Goal: Transaction & Acquisition: Subscribe to service/newsletter

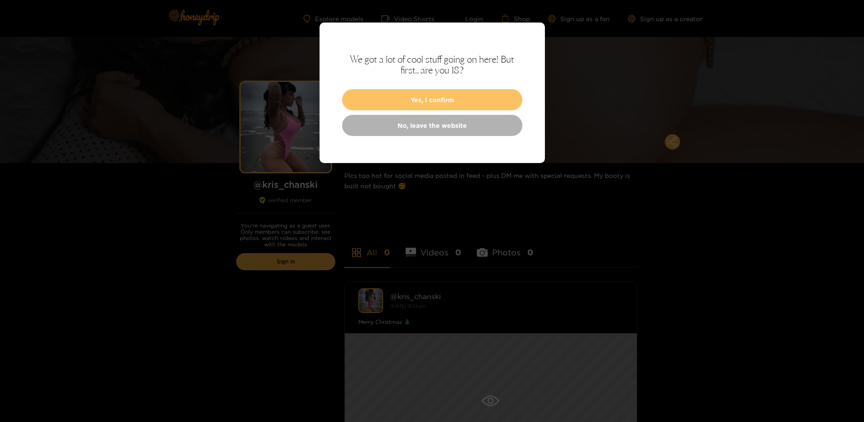
click at [471, 101] on button "Yes, I confirm" at bounding box center [432, 99] width 180 height 21
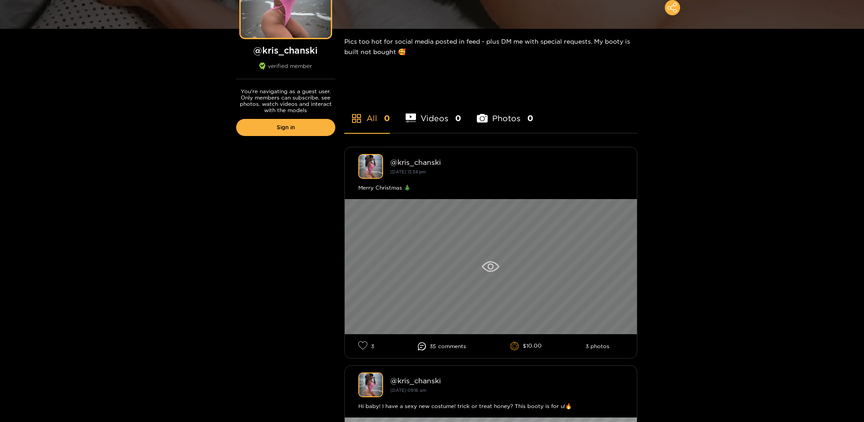
scroll to position [135, 0]
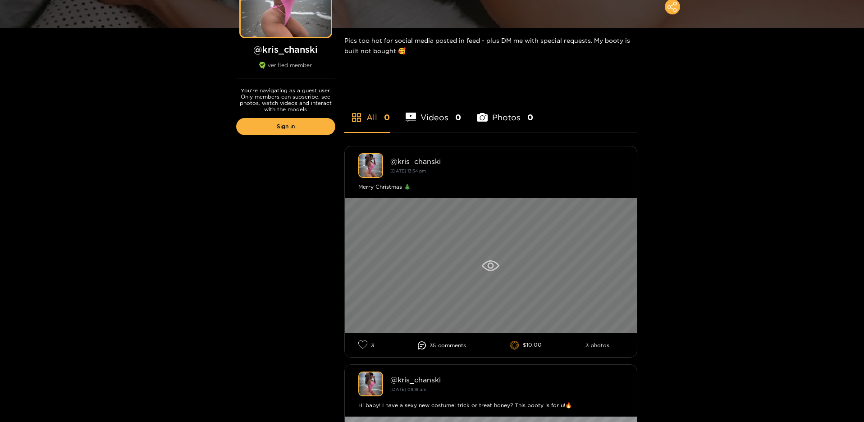
click at [500, 266] on div at bounding box center [491, 265] width 292 height 135
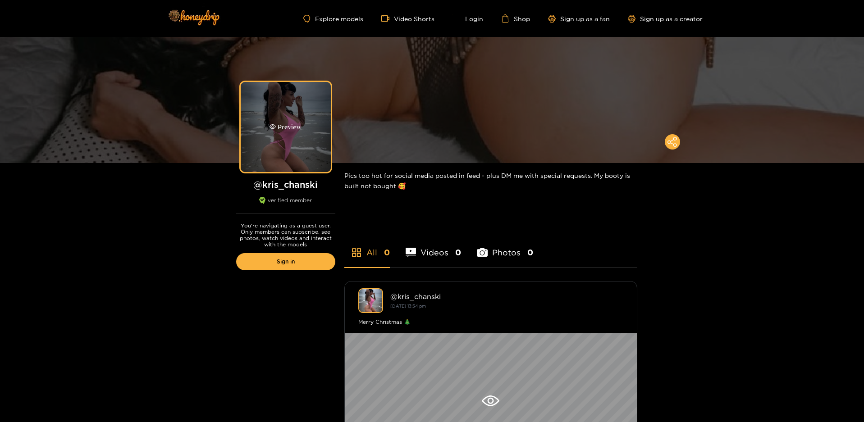
click at [286, 126] on div "Preview" at bounding box center [285, 127] width 32 height 10
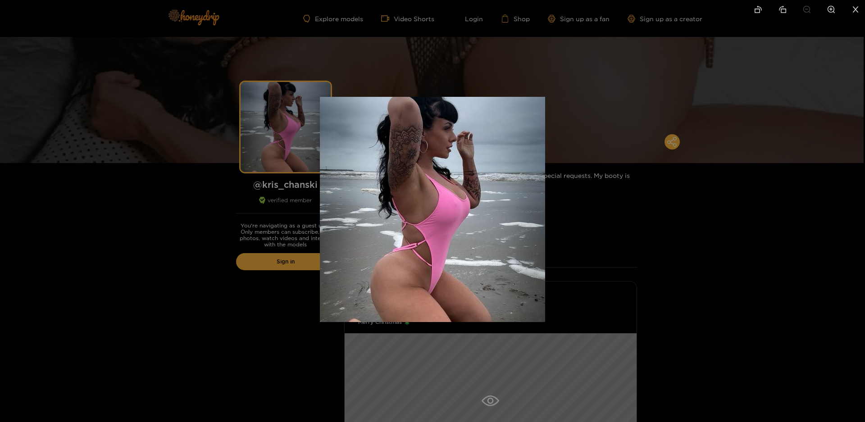
click at [681, 231] on div at bounding box center [432, 211] width 865 height 422
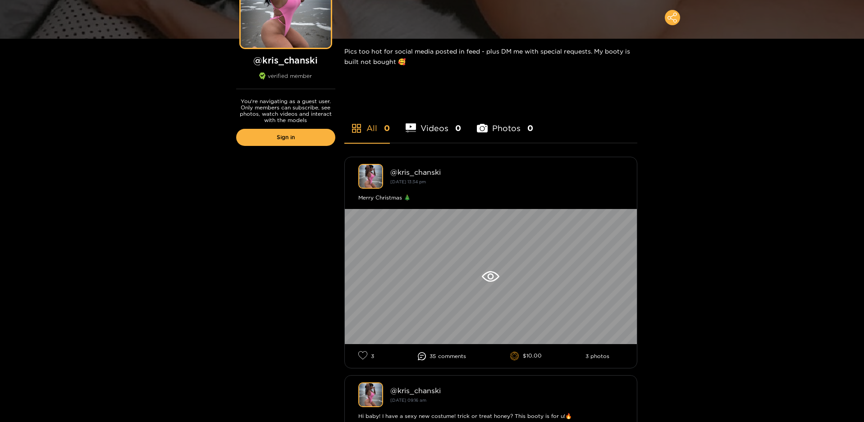
scroll to position [135, 0]
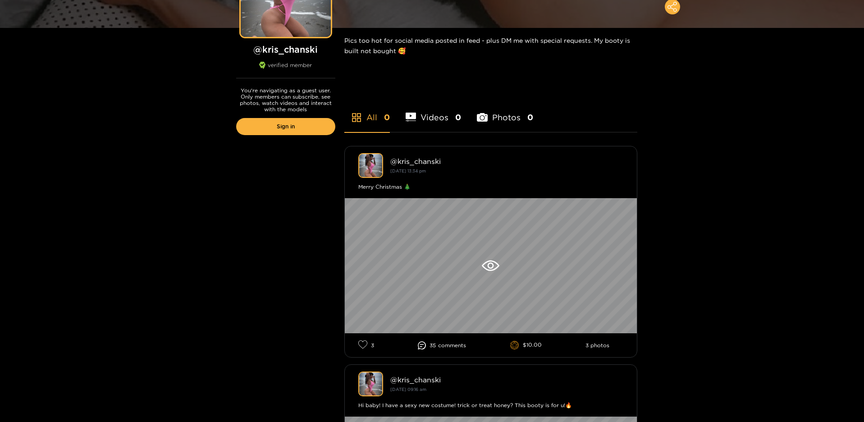
click at [501, 119] on li "Photos 0" at bounding box center [505, 111] width 56 height 41
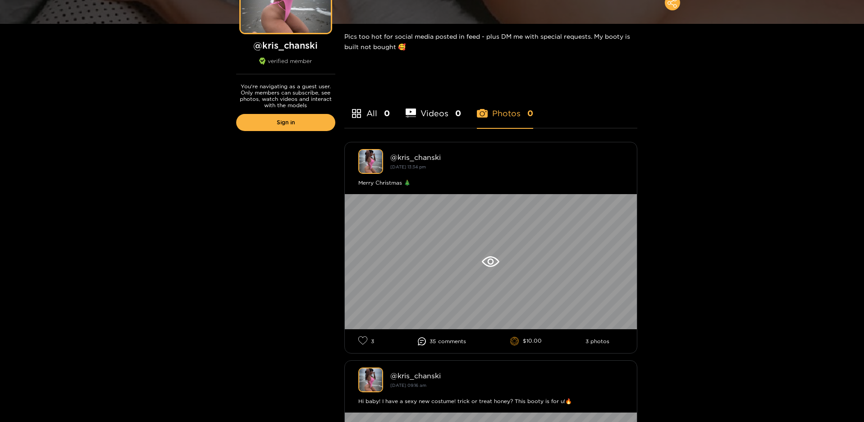
scroll to position [0, 0]
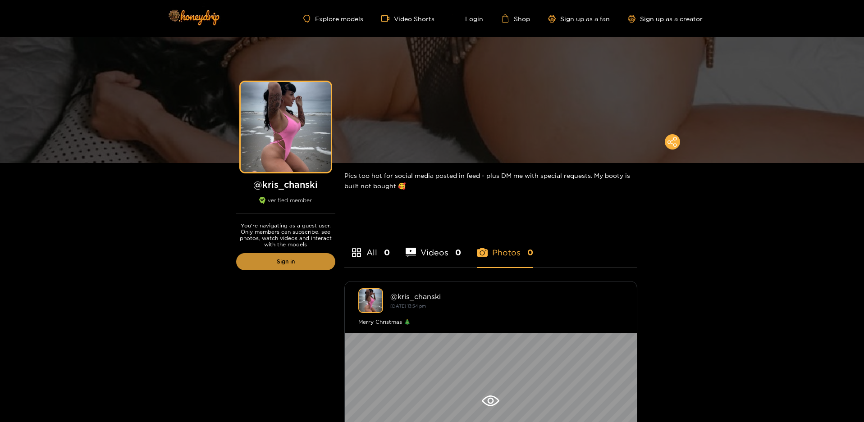
click at [301, 265] on link "Sign in" at bounding box center [285, 261] width 99 height 17
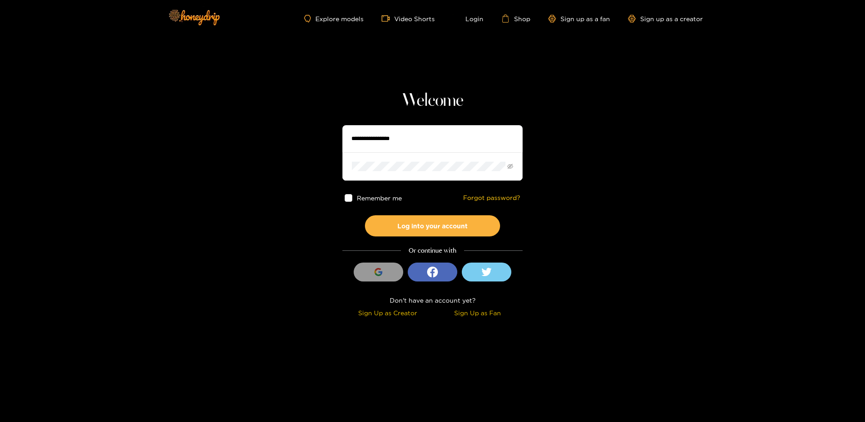
click at [431, 137] on input "text" at bounding box center [432, 138] width 180 height 27
click at [481, 311] on div "Sign Up as Fan" at bounding box center [478, 313] width 86 height 10
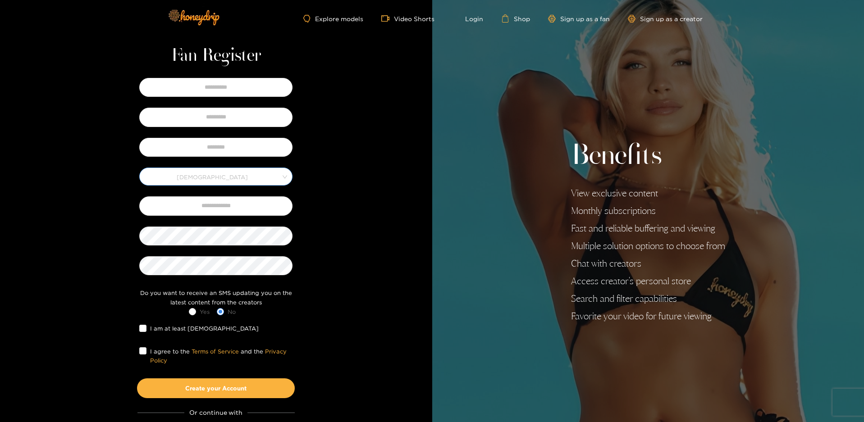
click at [218, 184] on span at bounding box center [213, 176] width 137 height 17
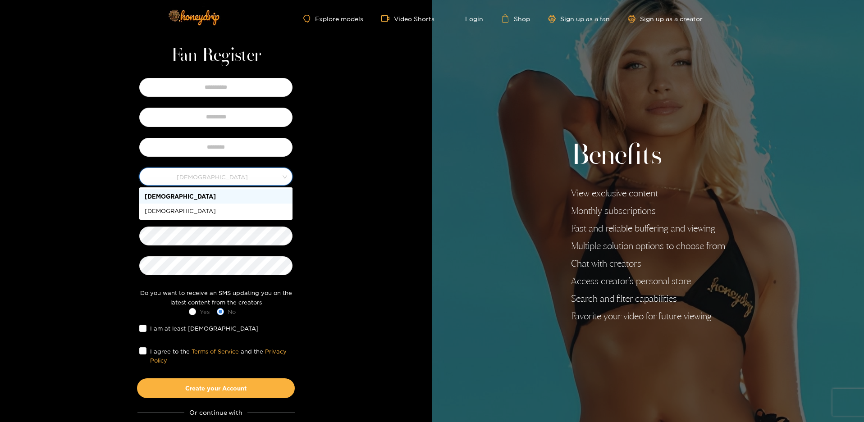
click at [198, 195] on div "[DEMOGRAPHIC_DATA]" at bounding box center [216, 197] width 142 height 10
